Goal: Transaction & Acquisition: Purchase product/service

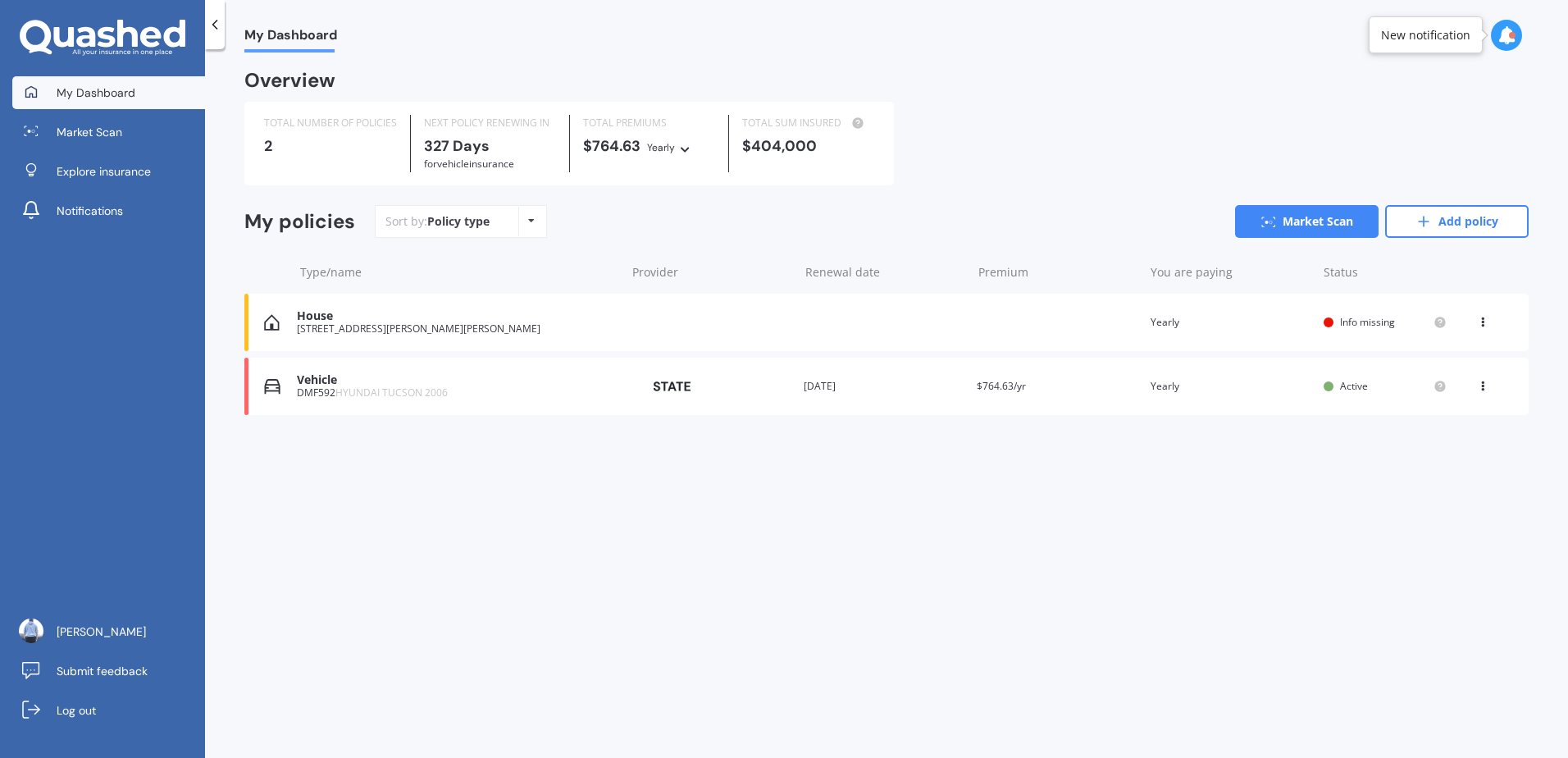
click at [457, 399] on div "DMF592 HYUNDAI TUCSON 2006" at bounding box center [457, 393] width 320 height 12
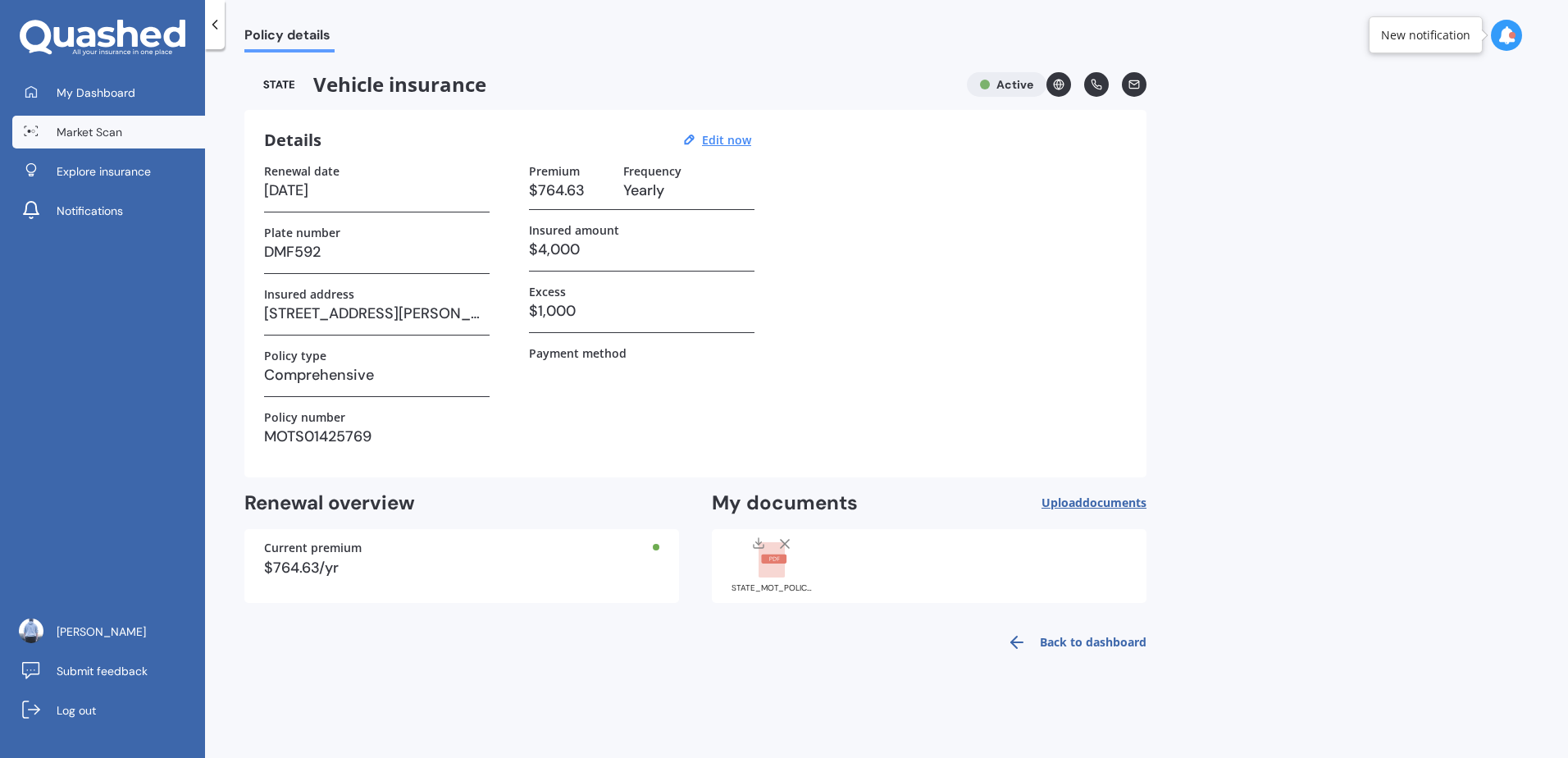
click at [122, 137] on span "Market Scan" at bounding box center [89, 133] width 65 height 17
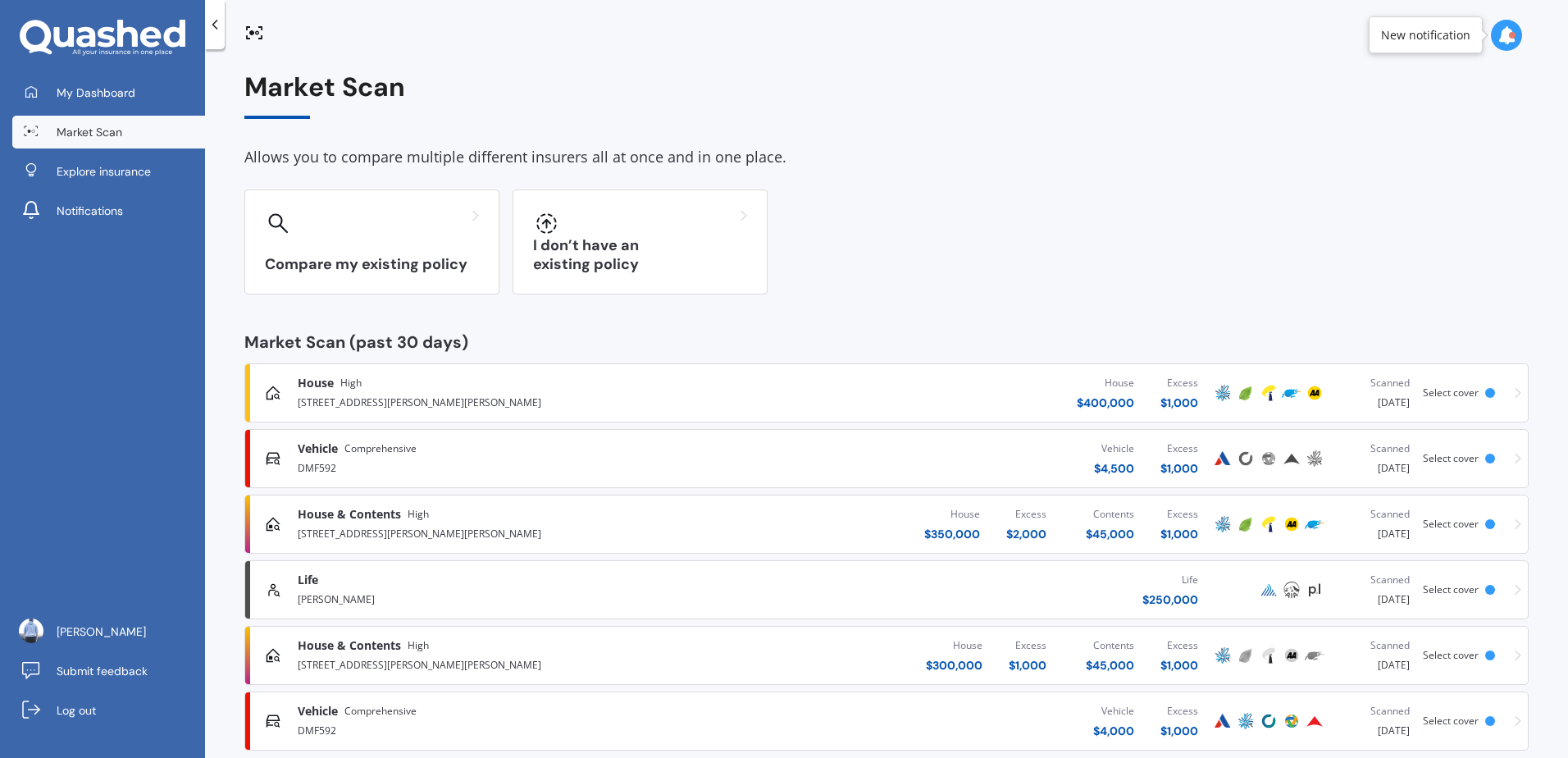
click at [492, 477] on div "Vehicle Comprehensive DMF592 Vehicle $ 4,500 Excess $ 1,000 Scanned [DATE] Sele…" at bounding box center [886, 458] width 1269 height 50
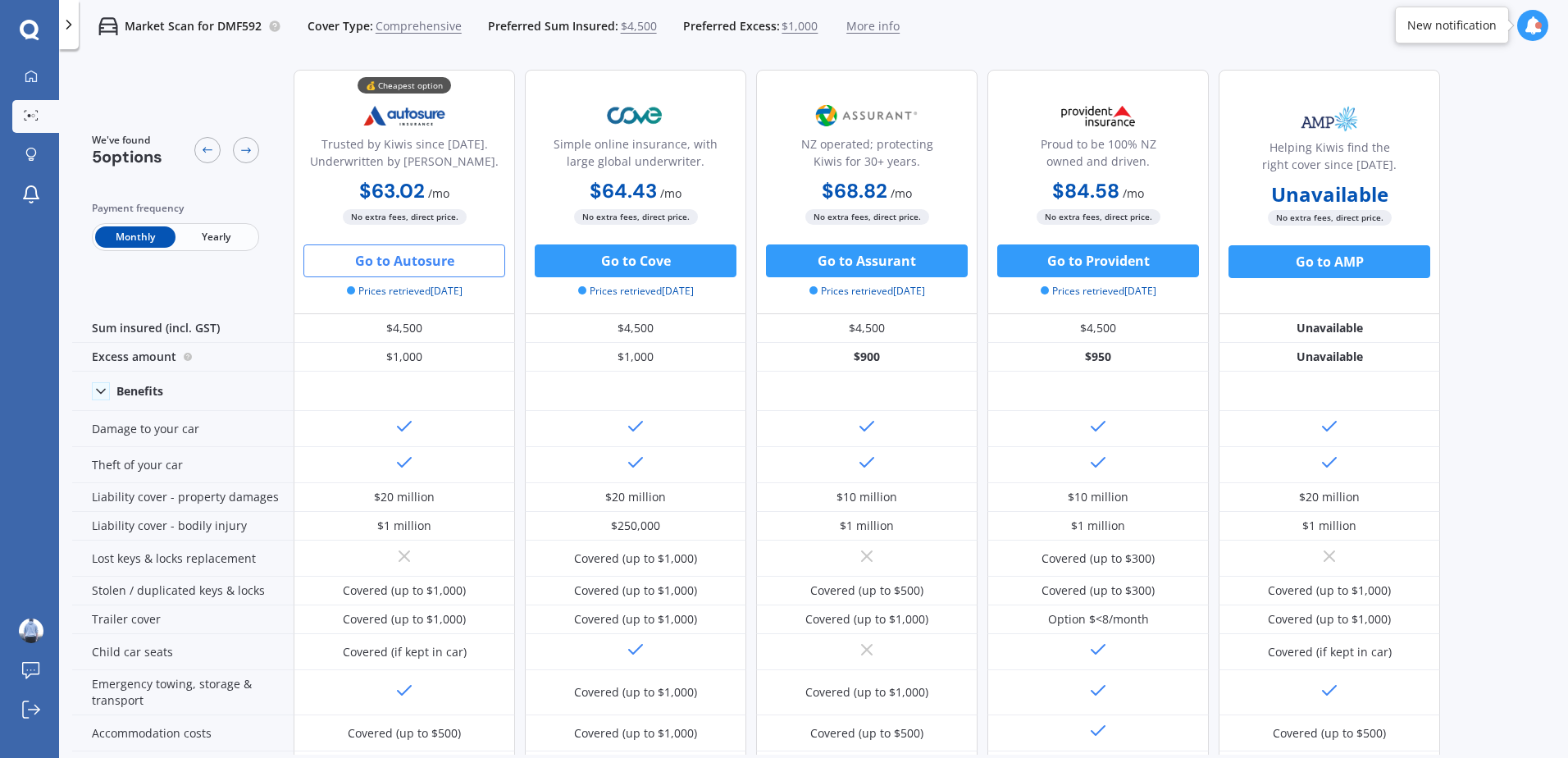
drag, startPoint x: 451, startPoint y: 195, endPoint x: 336, endPoint y: 196, distance: 115.0
click at [336, 196] on div "$63.02 / mo $688.57 / yr $63.02 / mo" at bounding box center [404, 192] width 221 height 32
drag, startPoint x: 336, startPoint y: 196, endPoint x: 468, endPoint y: 189, distance: 132.2
click at [468, 189] on div "$63.02 / mo $688.57 / yr $63.02 / mo" at bounding box center [404, 192] width 221 height 32
click at [431, 267] on button "Go to Autosure" at bounding box center [404, 260] width 201 height 33
